Goal: Check status: Check status

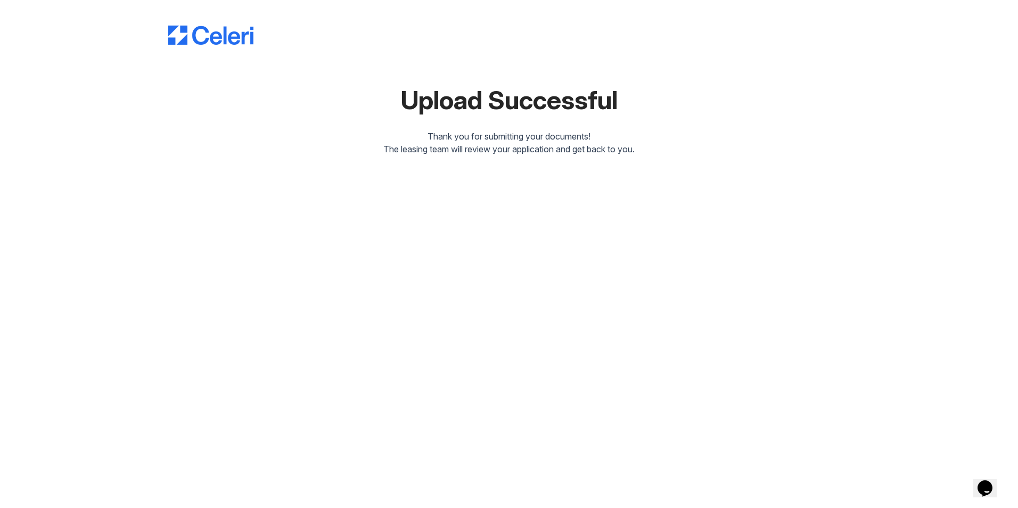
click at [564, 132] on div "Thank you for submitting your documents!" at bounding box center [509, 136] width 682 height 13
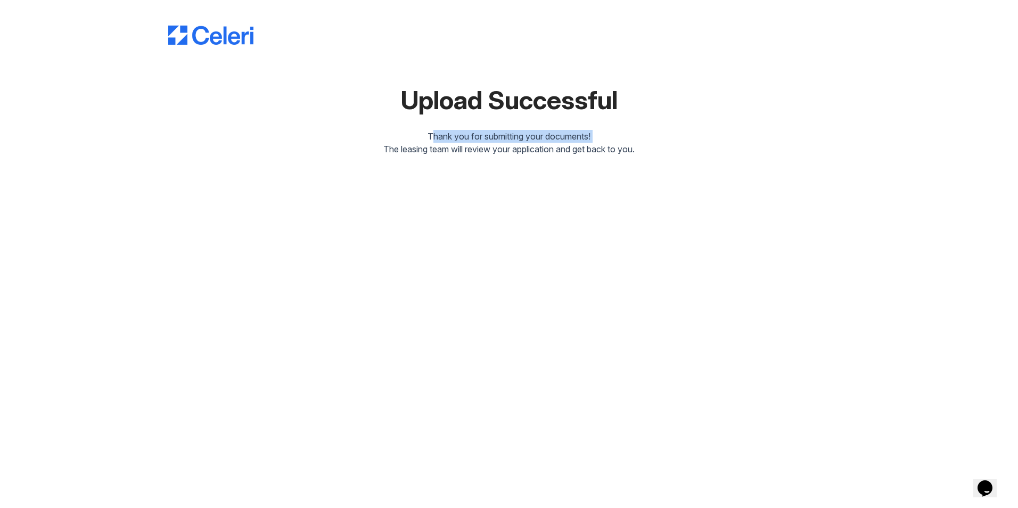
click at [564, 132] on div "Thank you for submitting your documents!" at bounding box center [509, 136] width 682 height 13
drag, startPoint x: 564, startPoint y: 132, endPoint x: 567, endPoint y: 162, distance: 31.0
click at [567, 162] on div "Upload Successful Thank you for submitting your documents! The leasing team wil…" at bounding box center [509, 86] width 984 height 173
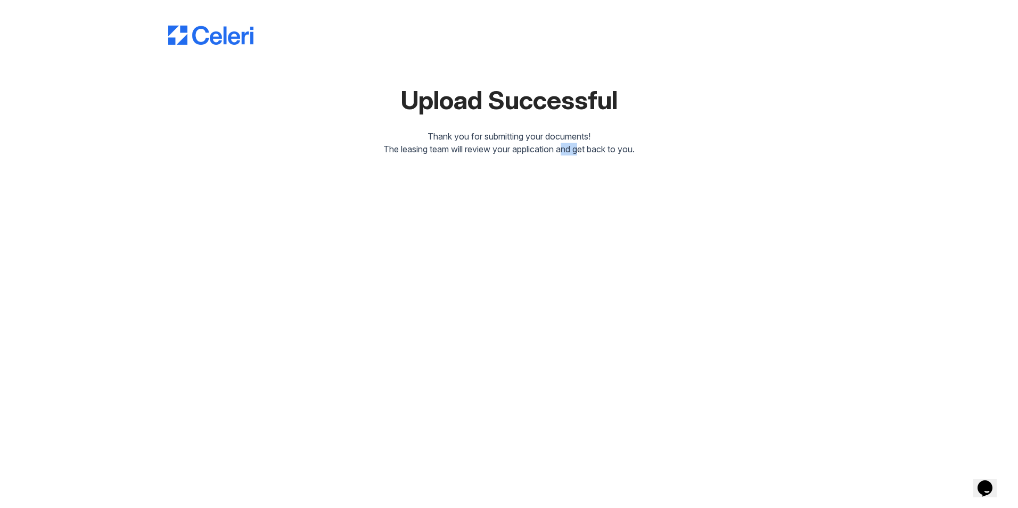
click at [567, 162] on div "Upload Successful Thank you for submitting your documents! The leasing team wil…" at bounding box center [509, 86] width 984 height 173
drag, startPoint x: 567, startPoint y: 162, endPoint x: 567, endPoint y: 179, distance: 16.5
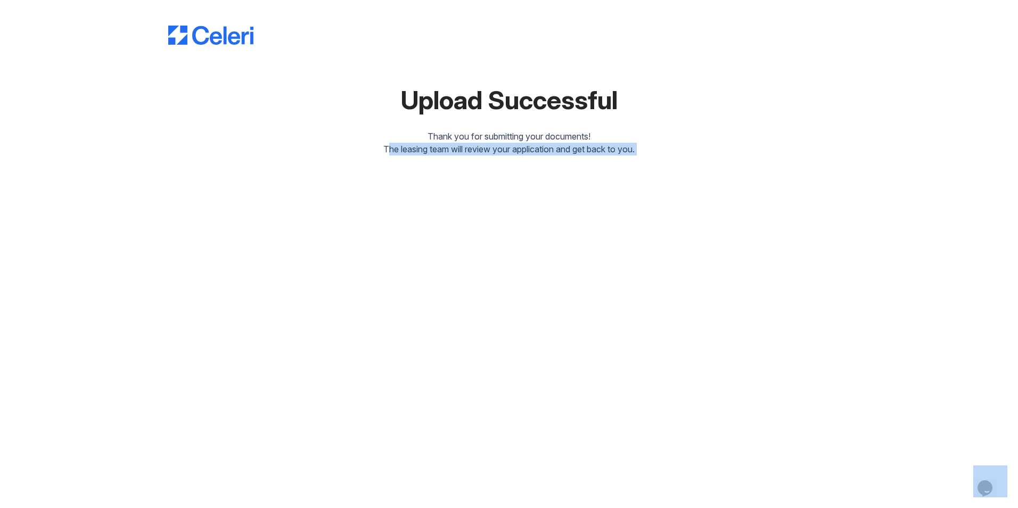
click at [567, 179] on div "Upload Successful Thank you for submitting your documents! The leasing team wil…" at bounding box center [509, 254] width 1018 height 508
click at [550, 137] on div "Thank you for submitting your documents!" at bounding box center [509, 136] width 682 height 13
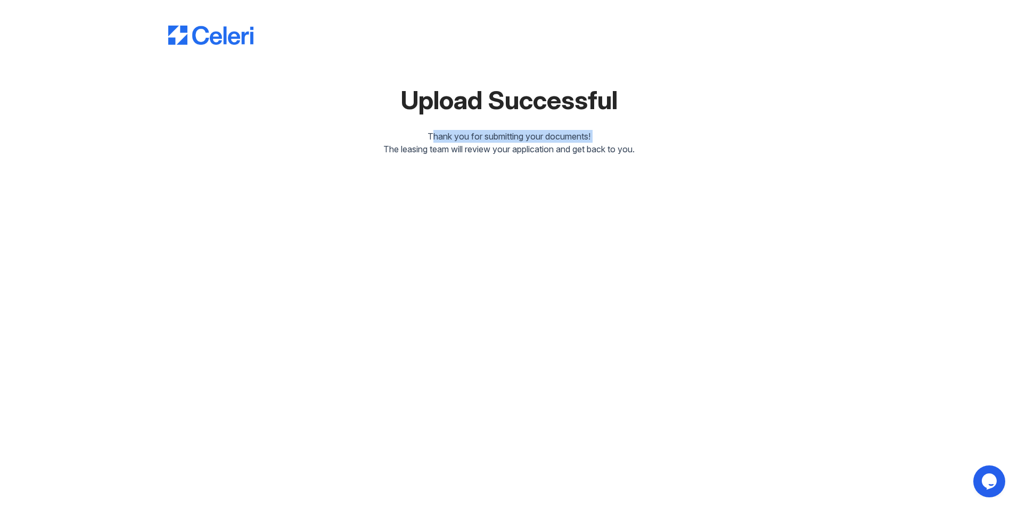
click at [550, 137] on div "Thank you for submitting your documents!" at bounding box center [509, 136] width 682 height 13
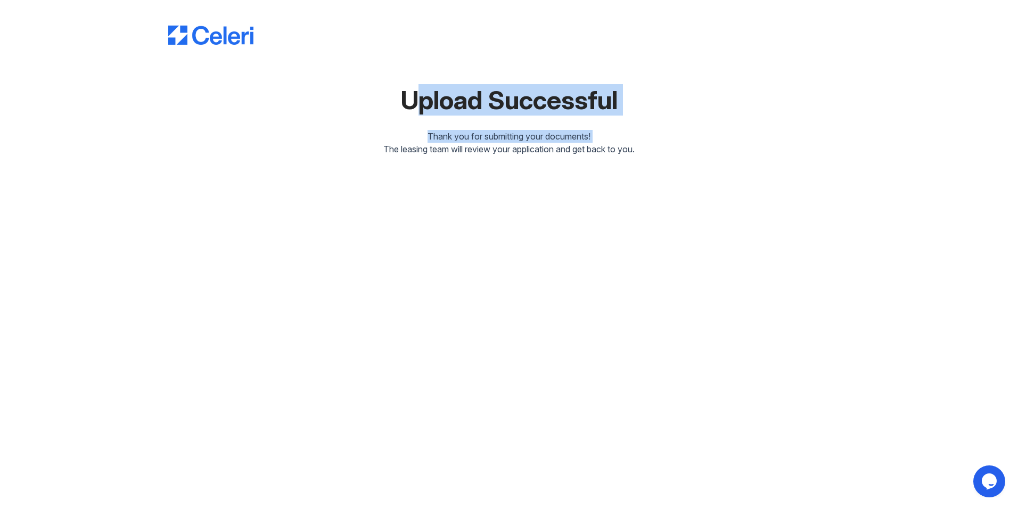
drag, startPoint x: 550, startPoint y: 137, endPoint x: 534, endPoint y: 72, distance: 66.4
click at [534, 72] on div "Upload Successful Thank you for submitting your documents! The leasing team wil…" at bounding box center [509, 79] width 682 height 151
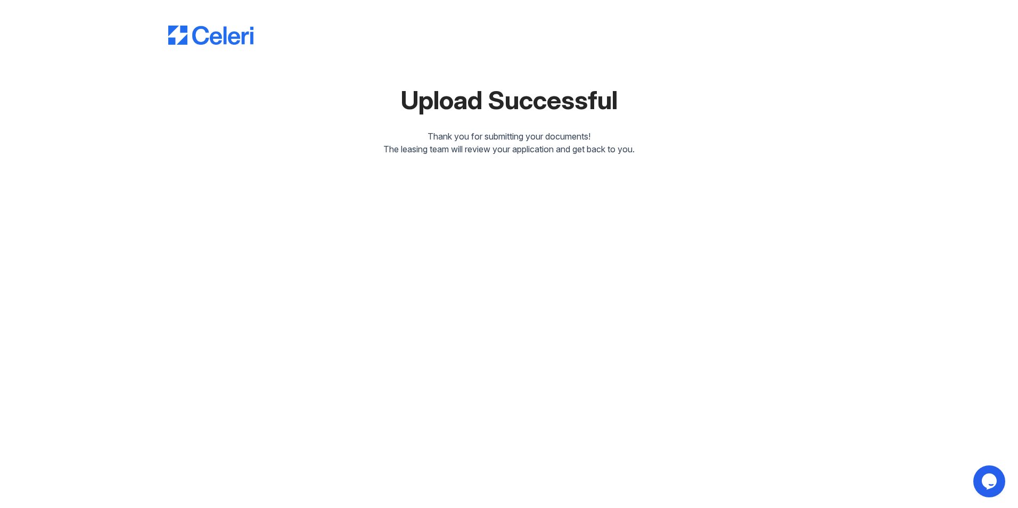
click at [534, 72] on div "Upload Successful Thank you for submitting your documents! The leasing team wil…" at bounding box center [509, 79] width 682 height 151
click at [524, 126] on div "Upload Successful Thank you for submitting your documents! The leasing team wil…" at bounding box center [509, 79] width 682 height 151
click at [607, 245] on div "Upload Successful Thank you for submitting your documents! The leasing team wil…" at bounding box center [509, 254] width 1018 height 508
click at [575, 140] on div "Thank you for submitting your documents!" at bounding box center [509, 136] width 682 height 13
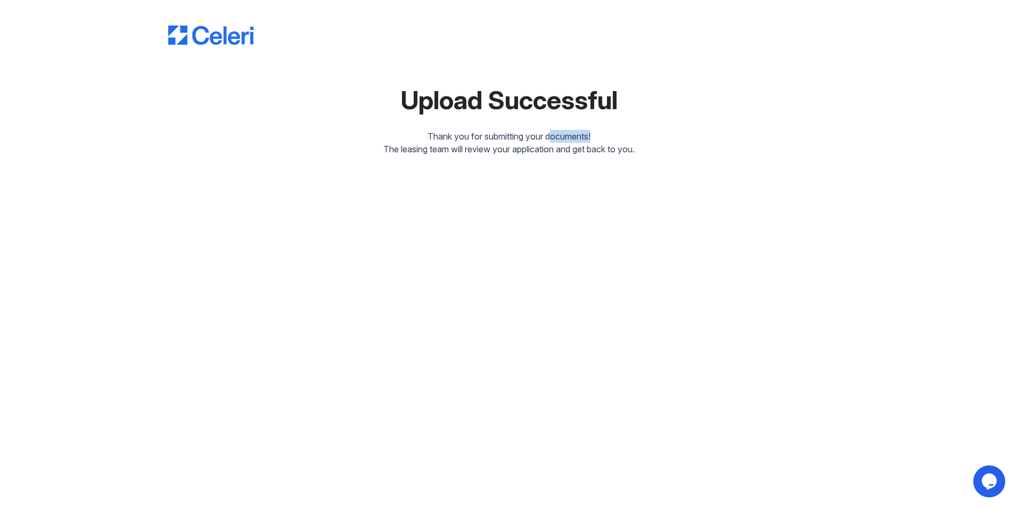
click at [575, 140] on div "Thank you for submitting your documents!" at bounding box center [509, 136] width 682 height 13
drag, startPoint x: 575, startPoint y: 140, endPoint x: 560, endPoint y: 179, distance: 42.3
click at [560, 179] on div "Upload Successful Thank you for submitting your documents! The leasing team wil…" at bounding box center [509, 254] width 1018 height 508
